Goal: Task Accomplishment & Management: Manage account settings

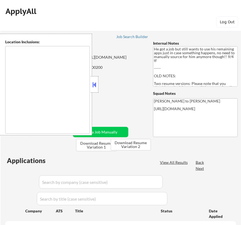
type textarea "Los Angeles, CA Glendale, CA Burbank, CA Pasadena, CA Santa Monica, CA Beverly …"
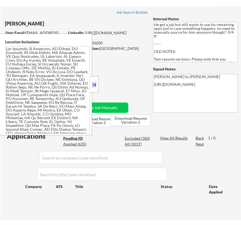
scroll to position [50, 0]
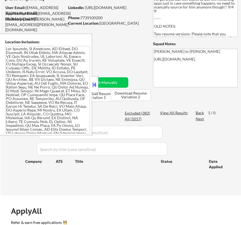
click at [94, 86] on button at bounding box center [94, 85] width 6 height 8
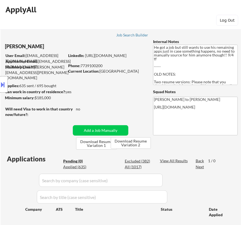
scroll to position [0, 0]
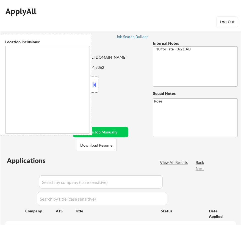
type textarea "[GEOGRAPHIC_DATA], [GEOGRAPHIC_DATA] [GEOGRAPHIC_DATA], [GEOGRAPHIC_DATA] [GEOG…"
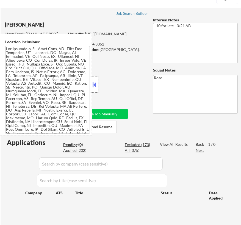
scroll to position [75, 0]
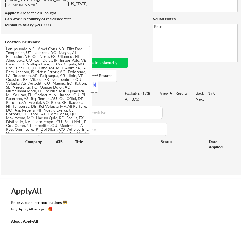
click at [94, 86] on button at bounding box center [94, 85] width 6 height 8
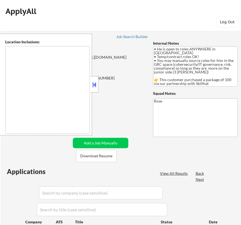
type textarea "country: [GEOGRAPHIC_DATA]"
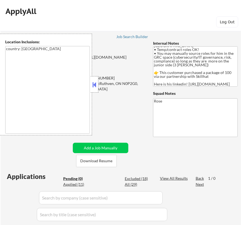
scroll to position [11, 0]
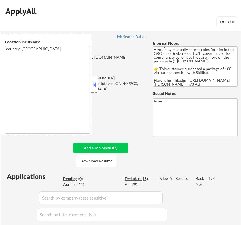
click at [95, 86] on button at bounding box center [94, 85] width 6 height 8
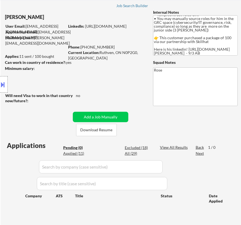
scroll to position [0, 0]
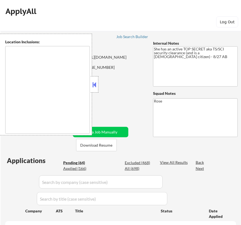
type textarea "[GEOGRAPHIC_DATA], [GEOGRAPHIC_DATA] [GEOGRAPHIC_DATA], [GEOGRAPHIC_DATA] [GEOG…"
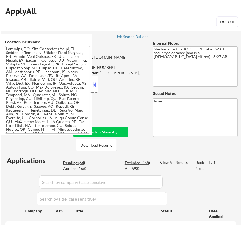
select select ""pending""
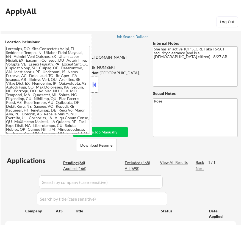
select select ""pending""
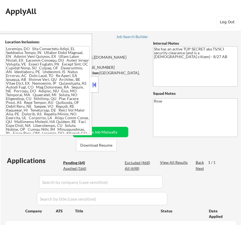
select select ""pending""
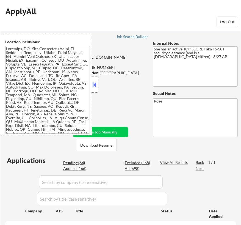
select select ""pending""
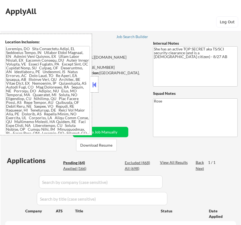
select select ""pending""
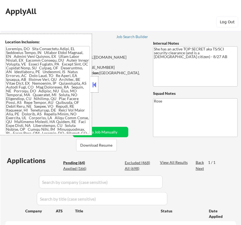
select select ""pending""
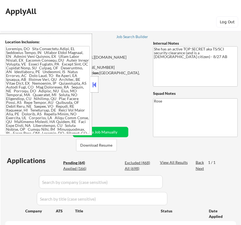
select select ""pending""
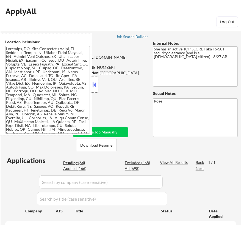
select select ""pending""
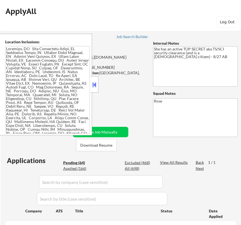
select select ""pending""
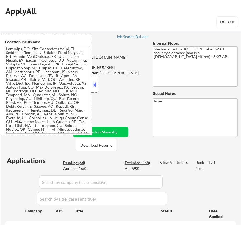
select select ""pending""
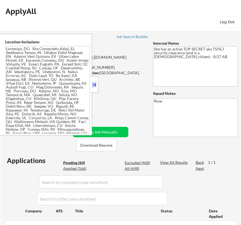
select select ""pending""
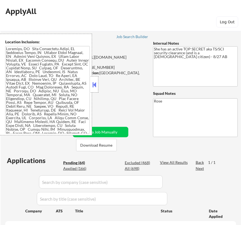
select select ""pending""
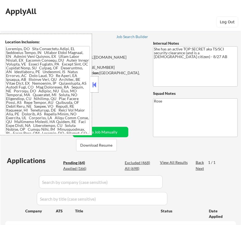
select select ""pending""
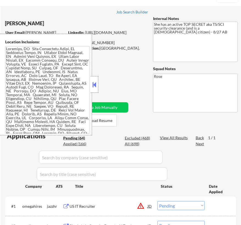
click at [96, 84] on button at bounding box center [94, 85] width 6 height 8
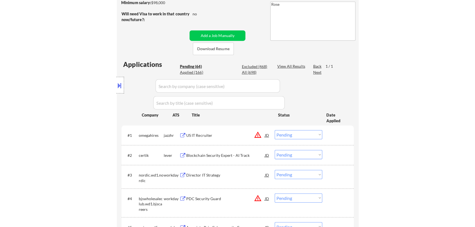
scroll to position [100, 0]
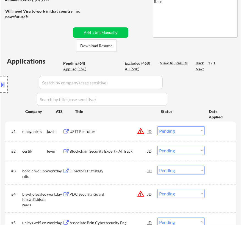
click at [127, 132] on div "US IT Recruiter" at bounding box center [108, 131] width 78 height 5
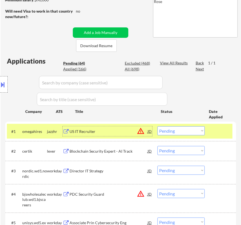
click at [184, 131] on select "Choose an option... Pending Applied Excluded (Questions) Excluded (Expired) Exc…" at bounding box center [180, 130] width 47 height 9
click at [157, 126] on select "Choose an option... Pending Applied Excluded (Questions) Excluded (Expired) Exc…" at bounding box center [180, 130] width 47 height 9
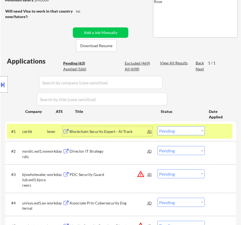
click at [124, 134] on div "Blockchain Security Expert - AI Track" at bounding box center [108, 131] width 78 height 5
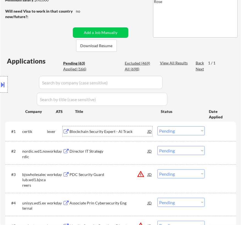
click at [179, 131] on select "Choose an option... Pending Applied Excluded (Questions) Excluded (Expired) Exc…" at bounding box center [180, 130] width 47 height 9
click at [157, 126] on select "Choose an option... Pending Applied Excluded (Questions) Excluded (Expired) Exc…" at bounding box center [180, 130] width 47 height 9
select select ""pending""
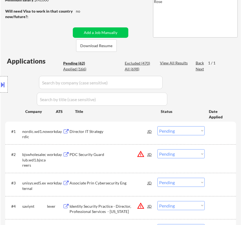
click at [124, 134] on div "Director IT Strategy" at bounding box center [108, 131] width 78 height 10
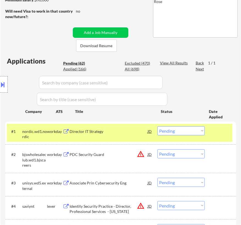
select select ""pending""
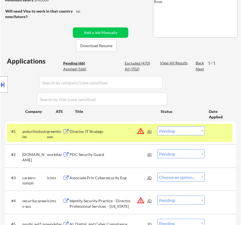
select select ""pending""
select select ""PLACEHOLDER_1427118222253""
select select ""pending""
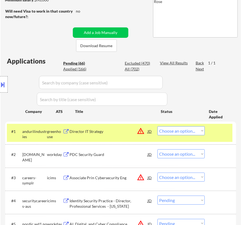
select select ""pending""
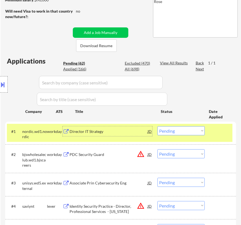
click at [192, 131] on select "Choose an option... Pending Applied Excluded (Questions) Excluded (Expired) Exc…" at bounding box center [180, 130] width 47 height 9
click at [157, 126] on select "Choose an option... Pending Applied Excluded (Questions) Excluded (Expired) Exc…" at bounding box center [180, 130] width 47 height 9
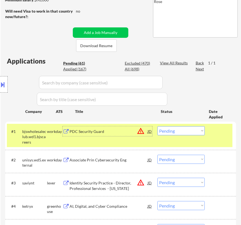
click at [132, 129] on div "PDC Security Guard" at bounding box center [108, 131] width 78 height 5
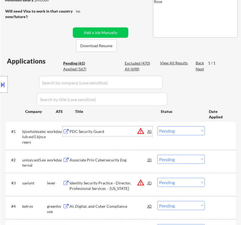
click at [177, 132] on select "Choose an option... Pending Applied Excluded (Questions) Excluded (Expired) Exc…" at bounding box center [180, 130] width 47 height 9
click at [157, 126] on select "Choose an option... Pending Applied Excluded (Questions) Excluded (Expired) Exc…" at bounding box center [180, 130] width 47 height 9
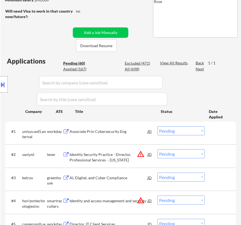
click at [123, 134] on div "Associate Prin Cybersecurity Eng" at bounding box center [108, 131] width 78 height 10
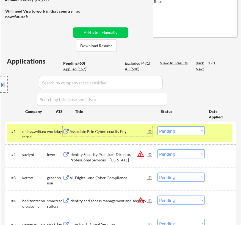
click at [194, 130] on select "Choose an option... Pending Applied Excluded (Questions) Excluded (Expired) Exc…" at bounding box center [180, 130] width 47 height 9
click at [157, 126] on select "Choose an option... Pending Applied Excluded (Questions) Excluded (Expired) Exc…" at bounding box center [180, 130] width 47 height 9
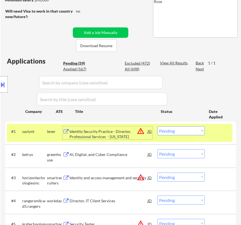
click at [131, 133] on div "Identity Security Practice - Director, Professional Services - California" at bounding box center [108, 134] width 78 height 11
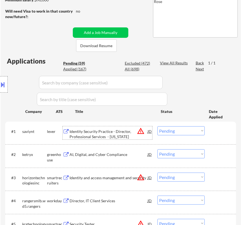
click at [184, 133] on select "Choose an option... Pending Applied Excluded (Questions) Excluded (Expired) Exc…" at bounding box center [180, 130] width 47 height 9
click at [157, 126] on select "Choose an option... Pending Applied Excluded (Questions) Excluded (Expired) Exc…" at bounding box center [180, 130] width 47 height 9
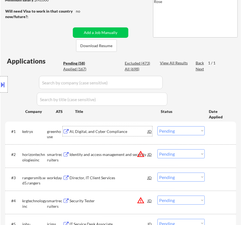
click at [108, 129] on div "AI, Digital, and Cyber Compliance" at bounding box center [108, 131] width 78 height 5
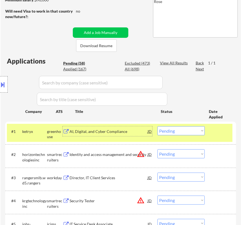
click at [184, 130] on select "Choose an option... Pending Applied Excluded (Questions) Excluded (Expired) Exc…" at bounding box center [180, 130] width 47 height 9
click at [157, 126] on select "Choose an option... Pending Applied Excluded (Questions) Excluded (Expired) Exc…" at bounding box center [180, 130] width 47 height 9
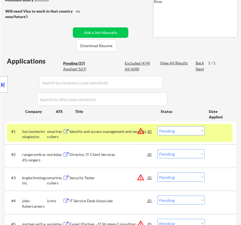
click at [126, 133] on div "Identity and access management and security" at bounding box center [108, 131] width 78 height 5
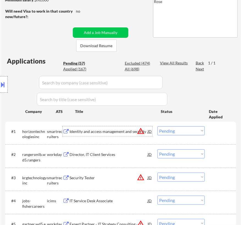
click at [171, 131] on select "Choose an option... Pending Applied Excluded (Questions) Excluded (Expired) Exc…" at bounding box center [180, 130] width 47 height 9
click at [157, 126] on select "Choose an option... Pending Applied Excluded (Questions) Excluded (Expired) Exc…" at bounding box center [180, 130] width 47 height 9
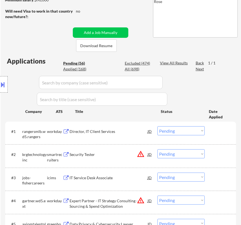
click at [140, 132] on div "Director, IT Client Services" at bounding box center [108, 131] width 78 height 5
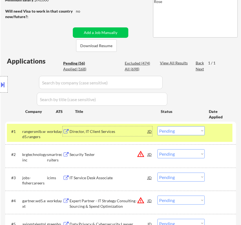
click at [185, 132] on select "Choose an option... Pending Applied Excluded (Questions) Excluded (Expired) Exc…" at bounding box center [180, 130] width 47 height 9
click at [157, 126] on select "Choose an option... Pending Applied Excluded (Questions) Excluded (Expired) Exc…" at bounding box center [180, 130] width 47 height 9
select select ""pending""
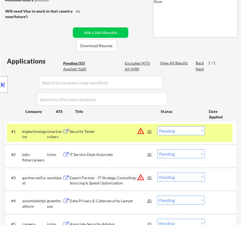
click at [130, 132] on div "Security Tester" at bounding box center [108, 131] width 78 height 5
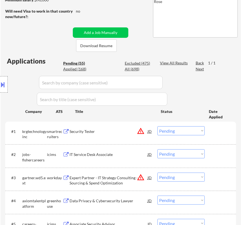
select select ""pending""
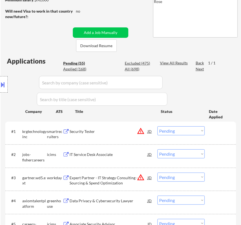
select select ""pending""
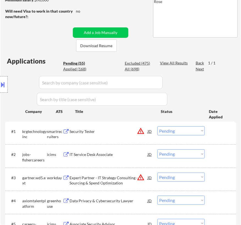
select select ""pending""
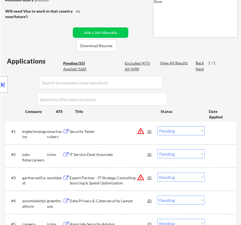
select select ""pending""
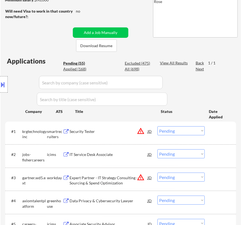
select select ""pending""
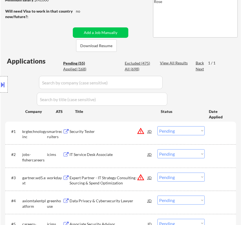
select select ""pending""
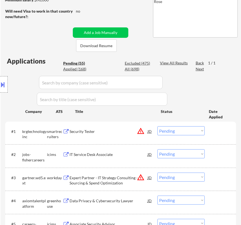
select select ""pending""
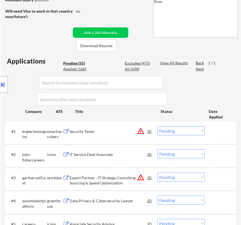
select select ""pending""
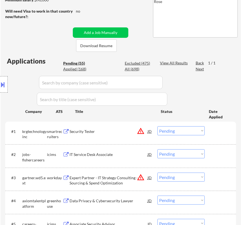
select select ""pending""
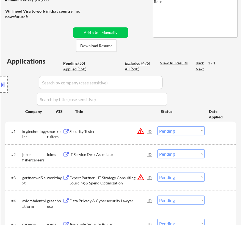
select select ""pending""
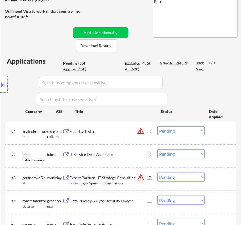
select select ""pending""
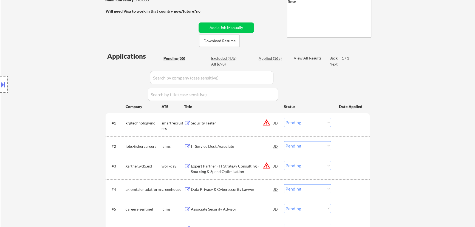
click at [240, 122] on select "Choose an option... Pending Applied Excluded (Questions) Excluded (Expired) Exc…" at bounding box center [307, 122] width 47 height 9
click at [240, 118] on select "Choose an option... Pending Applied Excluded (Questions) Excluded (Expired) Exc…" at bounding box center [307, 122] width 47 height 9
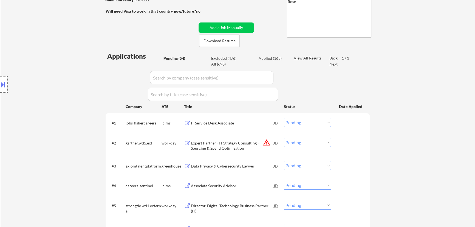
click at [240, 122] on div "IT Service Desk Associate" at bounding box center [232, 122] width 83 height 5
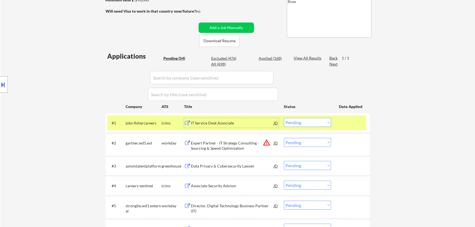
click at [240, 121] on div "IT Service Desk Associate" at bounding box center [232, 122] width 83 height 5
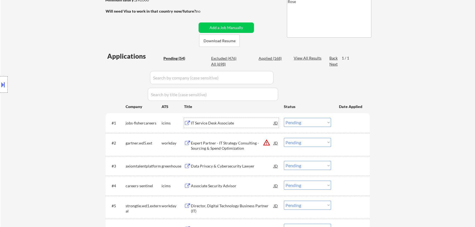
click at [240, 119] on select "Choose an option... Pending Applied Excluded (Questions) Excluded (Expired) Exc…" at bounding box center [307, 122] width 47 height 9
click at [240, 118] on select "Choose an option... Pending Applied Excluded (Questions) Excluded (Expired) Exc…" at bounding box center [307, 122] width 47 height 9
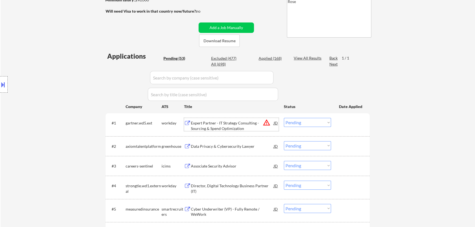
click at [240, 124] on div "Expert Partner - IT Strategy Consulting - Sourcing & Spend Optimization" at bounding box center [232, 125] width 83 height 11
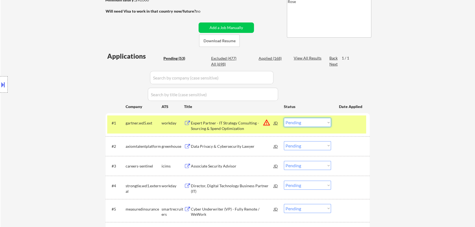
click at [240, 121] on select "Choose an option... Pending Applied Excluded (Questions) Excluded (Expired) Exc…" at bounding box center [307, 122] width 47 height 9
click at [240, 118] on select "Choose an option... Pending Applied Excluded (Questions) Excluded (Expired) Exc…" at bounding box center [307, 122] width 47 height 9
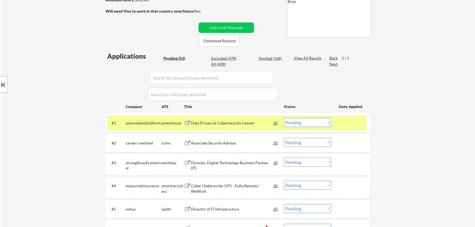
click at [240, 120] on div "Data Privacy & Cybersecurity Lawyer" at bounding box center [232, 122] width 83 height 5
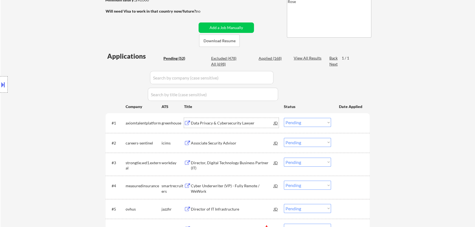
click at [240, 123] on select "Choose an option... Pending Applied Excluded (Questions) Excluded (Expired) Exc…" at bounding box center [307, 122] width 47 height 9
click at [240, 118] on select "Choose an option... Pending Applied Excluded (Questions) Excluded (Expired) Exc…" at bounding box center [307, 122] width 47 height 9
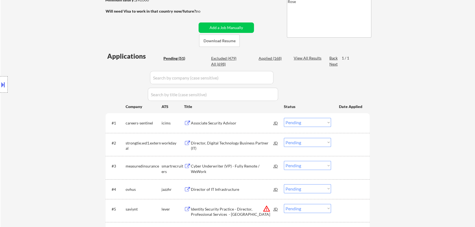
click at [228, 125] on div "Associate Security Advisor" at bounding box center [232, 122] width 83 height 5
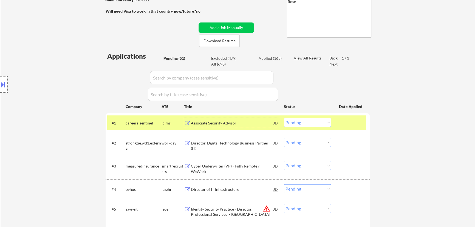
click at [240, 122] on select "Choose an option... Pending Applied Excluded (Questions) Excluded (Expired) Exc…" at bounding box center [307, 122] width 47 height 9
click at [240, 118] on select "Choose an option... Pending Applied Excluded (Questions) Excluded (Expired) Exc…" at bounding box center [307, 122] width 47 height 9
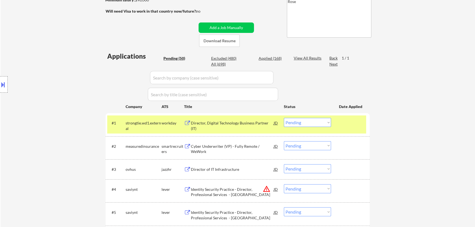
click at [240, 125] on div "Director, Digital Technology Business Partner (IT)" at bounding box center [232, 125] width 83 height 11
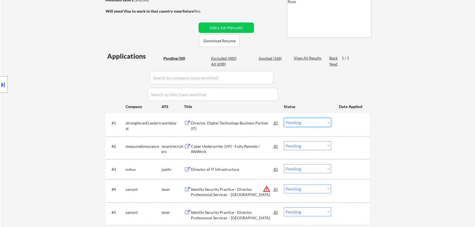
drag, startPoint x: 314, startPoint y: 123, endPoint x: 319, endPoint y: 126, distance: 5.0
click at [240, 123] on select "Choose an option... Pending Applied Excluded (Questions) Excluded (Expired) Exc…" at bounding box center [307, 122] width 47 height 9
click at [240, 118] on select "Choose an option... Pending Applied Excluded (Questions) Excluded (Expired) Exc…" at bounding box center [307, 122] width 47 height 9
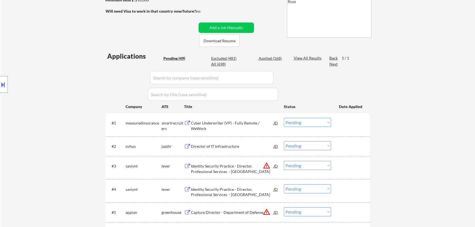
click at [240, 129] on div "Cyber Underwriter (VP) - Fully Remote / WeWork" at bounding box center [232, 125] width 83 height 11
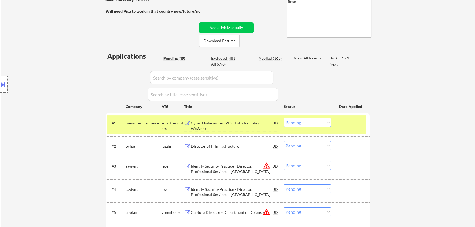
click at [240, 124] on select "Choose an option... Pending Applied Excluded (Questions) Excluded (Expired) Exc…" at bounding box center [307, 122] width 47 height 9
click at [240, 118] on select "Choose an option... Pending Applied Excluded (Questions) Excluded (Expired) Exc…" at bounding box center [307, 122] width 47 height 9
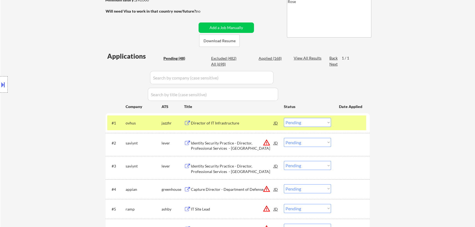
click at [240, 123] on div "Director of IT Infrastructure" at bounding box center [232, 122] width 83 height 5
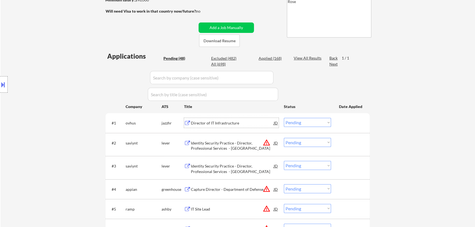
click at [240, 121] on select "Choose an option... Pending Applied Excluded (Questions) Excluded (Expired) Exc…" at bounding box center [307, 122] width 47 height 9
click at [240, 118] on select "Choose an option... Pending Applied Excluded (Questions) Excluded (Expired) Exc…" at bounding box center [307, 122] width 47 height 9
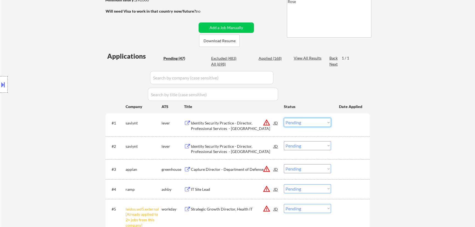
click at [240, 121] on select "Choose an option... Pending Applied Excluded (Questions) Excluded (Expired) Exc…" at bounding box center [307, 122] width 47 height 9
click at [240, 118] on select "Choose an option... Pending Applied Excluded (Questions) Excluded (Expired) Exc…" at bounding box center [307, 122] width 47 height 9
select select ""pending""
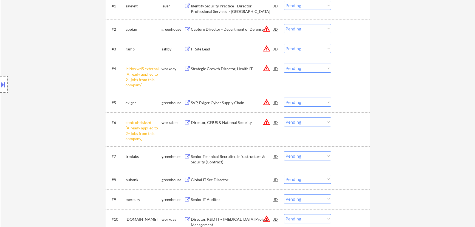
scroll to position [224, 0]
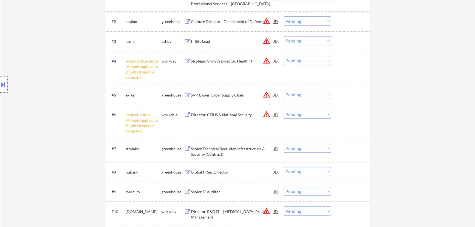
click at [240, 59] on select "Choose an option... Pending Applied Excluded (Questions) Excluded (Expired) Exc…" at bounding box center [307, 60] width 47 height 9
click at [240, 56] on select "Choose an option... Pending Applied Excluded (Questions) Excluded (Expired) Exc…" at bounding box center [307, 60] width 47 height 9
select select ""pending""
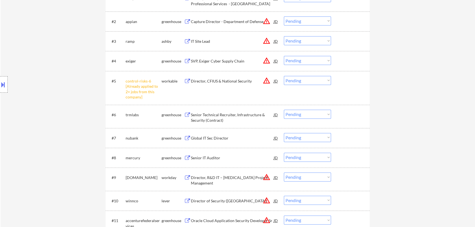
click at [240, 83] on select "Choose an option... Pending Applied Excluded (Questions) Excluded (Expired) Exc…" at bounding box center [307, 80] width 47 height 9
click at [240, 76] on select "Choose an option... Pending Applied Excluded (Questions) Excluded (Expired) Exc…" at bounding box center [307, 80] width 47 height 9
select select ""pending""
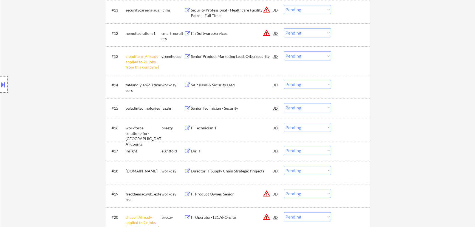
scroll to position [424, 0]
click at [240, 57] on select "Choose an option... Pending Applied Excluded (Questions) Excluded (Expired) Exc…" at bounding box center [307, 56] width 47 height 9
click at [240, 52] on select "Choose an option... Pending Applied Excluded (Questions) Excluded (Expired) Exc…" at bounding box center [307, 56] width 47 height 9
select select ""pending""
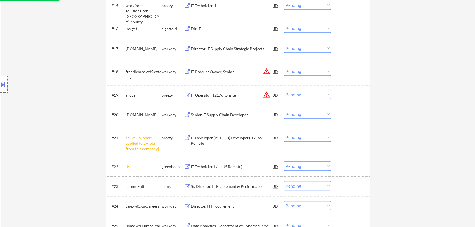
scroll to position [524, 0]
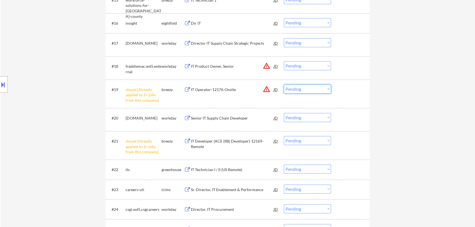
click at [240, 91] on select "Choose an option... Pending Applied Excluded (Questions) Excluded (Expired) Exc…" at bounding box center [307, 89] width 47 height 9
click at [240, 85] on select "Choose an option... Pending Applied Excluded (Questions) Excluded (Expired) Exc…" at bounding box center [307, 89] width 47 height 9
select select ""pending""
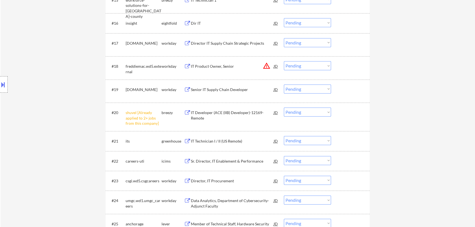
click at [240, 114] on select "Choose an option... Pending Applied Excluded (Questions) Excluded (Expired) Exc…" at bounding box center [307, 112] width 47 height 9
click at [240, 108] on select "Choose an option... Pending Applied Excluded (Questions) Excluded (Expired) Exc…" at bounding box center [307, 112] width 47 height 9
select select ""pending""
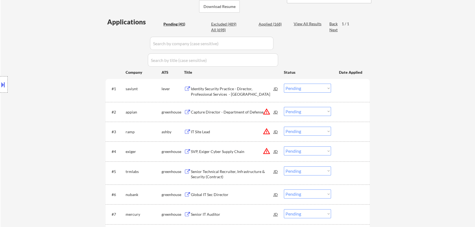
scroll to position [100, 0]
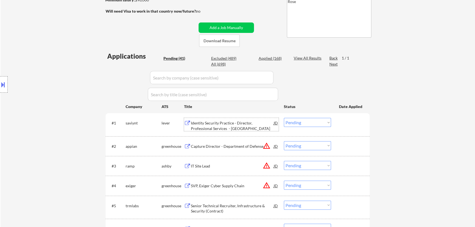
click at [240, 122] on div "Identity Security Practice - Director, Professional Services - Chicago" at bounding box center [232, 125] width 83 height 11
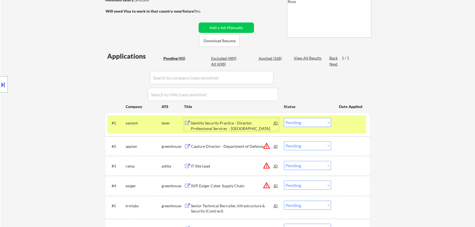
click at [240, 121] on select "Choose an option... Pending Applied Excluded (Questions) Excluded (Expired) Exc…" at bounding box center [307, 122] width 47 height 9
click at [240, 118] on select "Choose an option... Pending Applied Excluded (Questions) Excluded (Expired) Exc…" at bounding box center [307, 122] width 47 height 9
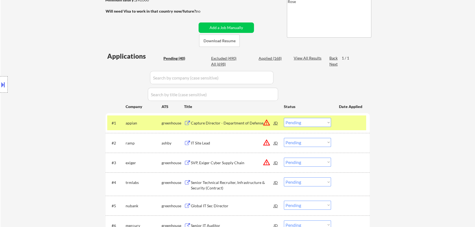
click at [229, 122] on div "Capture Director - Department of Defense" at bounding box center [232, 122] width 83 height 5
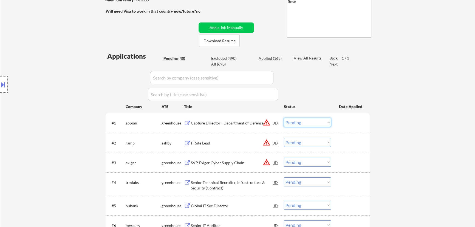
click at [240, 122] on select "Choose an option... Pending Applied Excluded (Questions) Excluded (Expired) Exc…" at bounding box center [307, 122] width 47 height 9
click at [240, 118] on select "Choose an option... Pending Applied Excluded (Questions) Excluded (Expired) Exc…" at bounding box center [307, 122] width 47 height 9
select select ""pending""
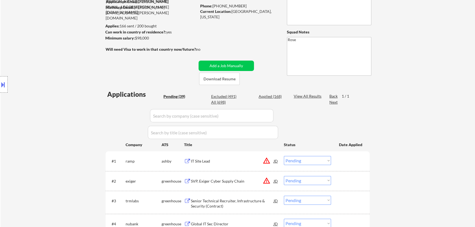
scroll to position [25, 0]
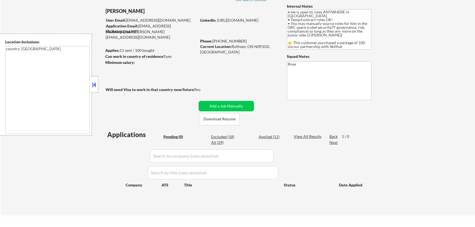
scroll to position [25, 0]
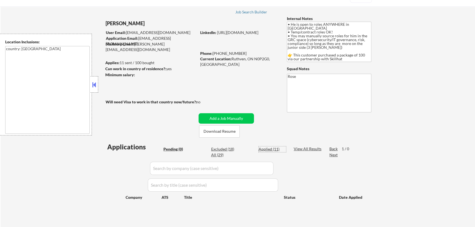
click at [264, 150] on div "Applied (11)" at bounding box center [272, 149] width 27 height 5
select select ""applied""
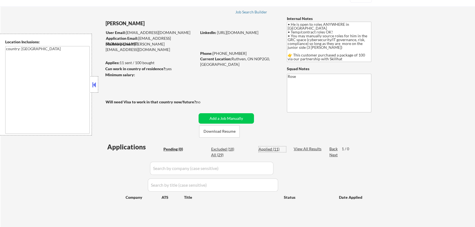
select select ""applied""
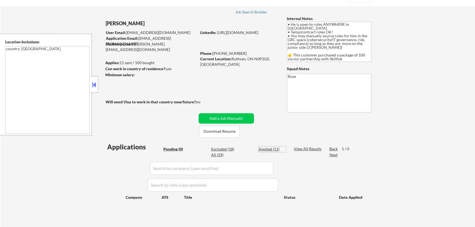
select select ""applied""
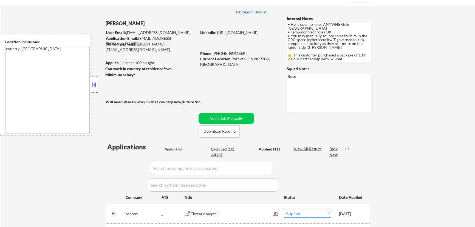
click at [92, 83] on button at bounding box center [94, 85] width 6 height 8
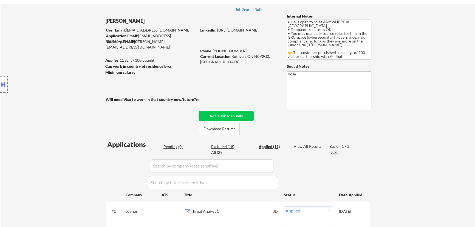
scroll to position [50, 0]
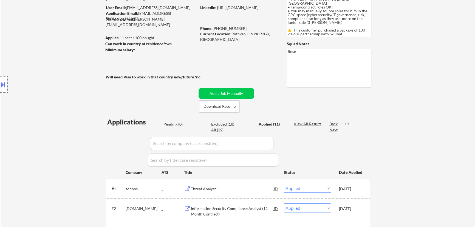
click at [174, 123] on div "Pending (0)" at bounding box center [177, 124] width 27 height 5
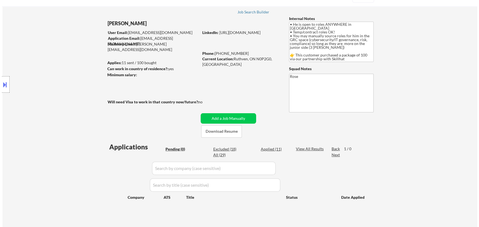
scroll to position [25, 0]
click at [218, 118] on button "Add a Job Manually" at bounding box center [226, 118] width 55 height 10
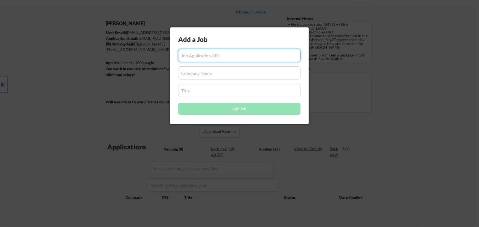
paste input "https://activestate.pinpointhq.com/en/postings/21f6381f-0d6d-4ac1-8ad0-ee042f09…"
type input "https://activestate.pinpointhq.com/en/postings/21f6381f-0d6d-4ac1-8ad0-ee042f09…"
click at [206, 74] on input "input" at bounding box center [239, 72] width 122 height 13
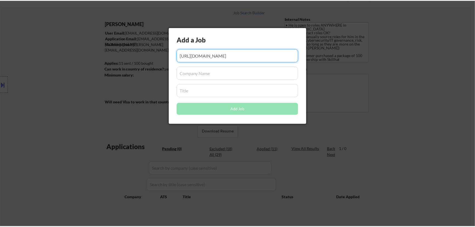
scroll to position [0, 0]
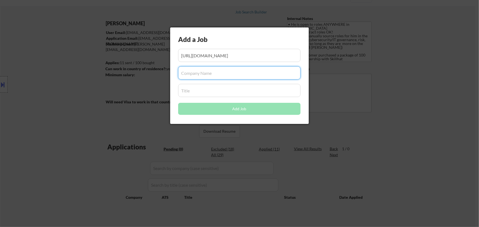
paste input "activestate.pinpointhq.com/"
type input "activestate.pinpointhq.com"
click at [199, 93] on input "input" at bounding box center [239, 90] width 122 height 13
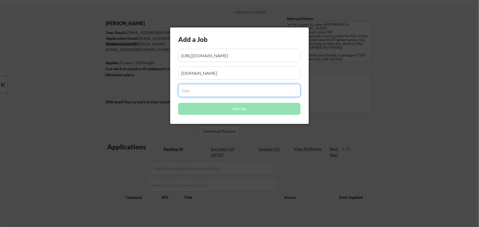
paste input "Information Security Analyst"
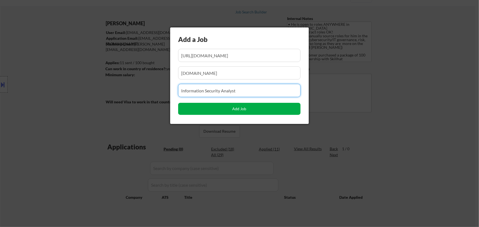
type input "Information Security Analyst"
click at [232, 110] on button "Add Job" at bounding box center [239, 109] width 122 height 12
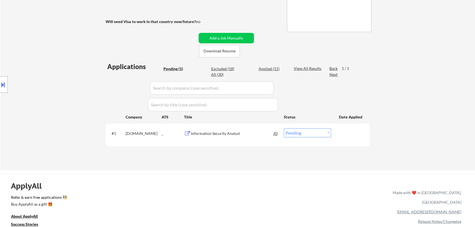
scroll to position [125, 0]
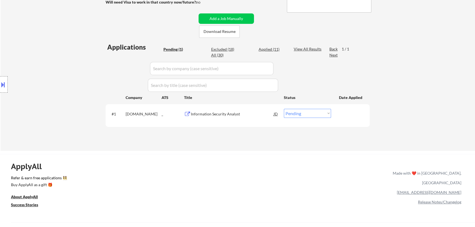
click at [307, 113] on select "Choose an option... Pending Applied Excluded (Questions) Excluded (Expired) Exc…" at bounding box center [307, 113] width 47 height 9
select select ""applied""
click at [284, 109] on select "Choose an option... Pending Applied Excluded (Questions) Excluded (Expired) Exc…" at bounding box center [307, 113] width 47 height 9
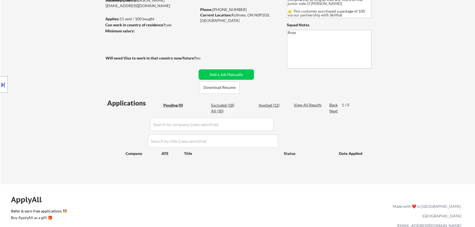
scroll to position [100, 0]
